Goal: Transaction & Acquisition: Download file/media

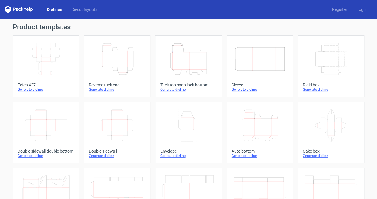
click at [105, 66] on icon "Height Depth Width" at bounding box center [117, 59] width 52 height 33
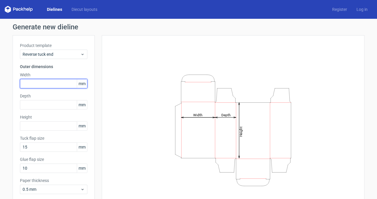
click at [32, 82] on input "text" at bounding box center [53, 83] width 67 height 9
click at [32, 82] on input "45" at bounding box center [53, 83] width 67 height 9
type input "75"
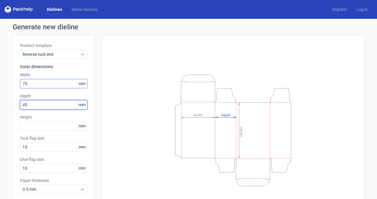
type input "45"
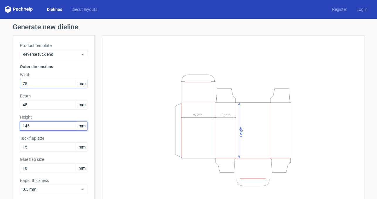
type input "145"
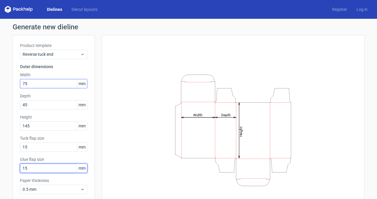
scroll to position [30, 0]
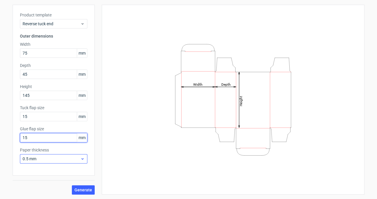
type input "15"
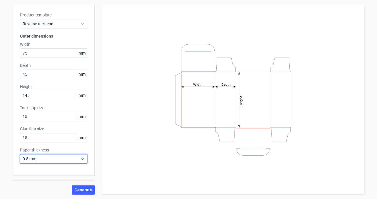
click at [84, 157] on div "0.5 mm" at bounding box center [53, 158] width 67 height 9
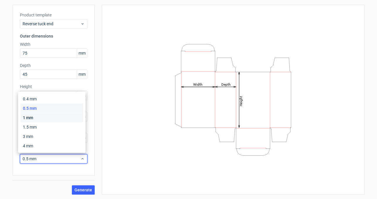
drag, startPoint x: 53, startPoint y: 118, endPoint x: 54, endPoint y: 130, distance: 12.7
click at [53, 118] on div "1 mm" at bounding box center [52, 117] width 63 height 9
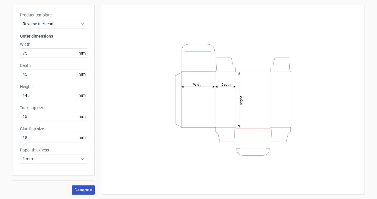
click at [82, 191] on span "Generate" at bounding box center [83, 190] width 18 height 4
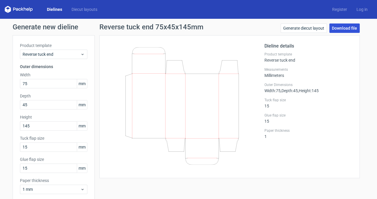
click at [333, 25] on link "Download file" at bounding box center [344, 27] width 30 height 9
click at [343, 32] on link "Download file" at bounding box center [344, 27] width 30 height 9
